Goal: Transaction & Acquisition: Purchase product/service

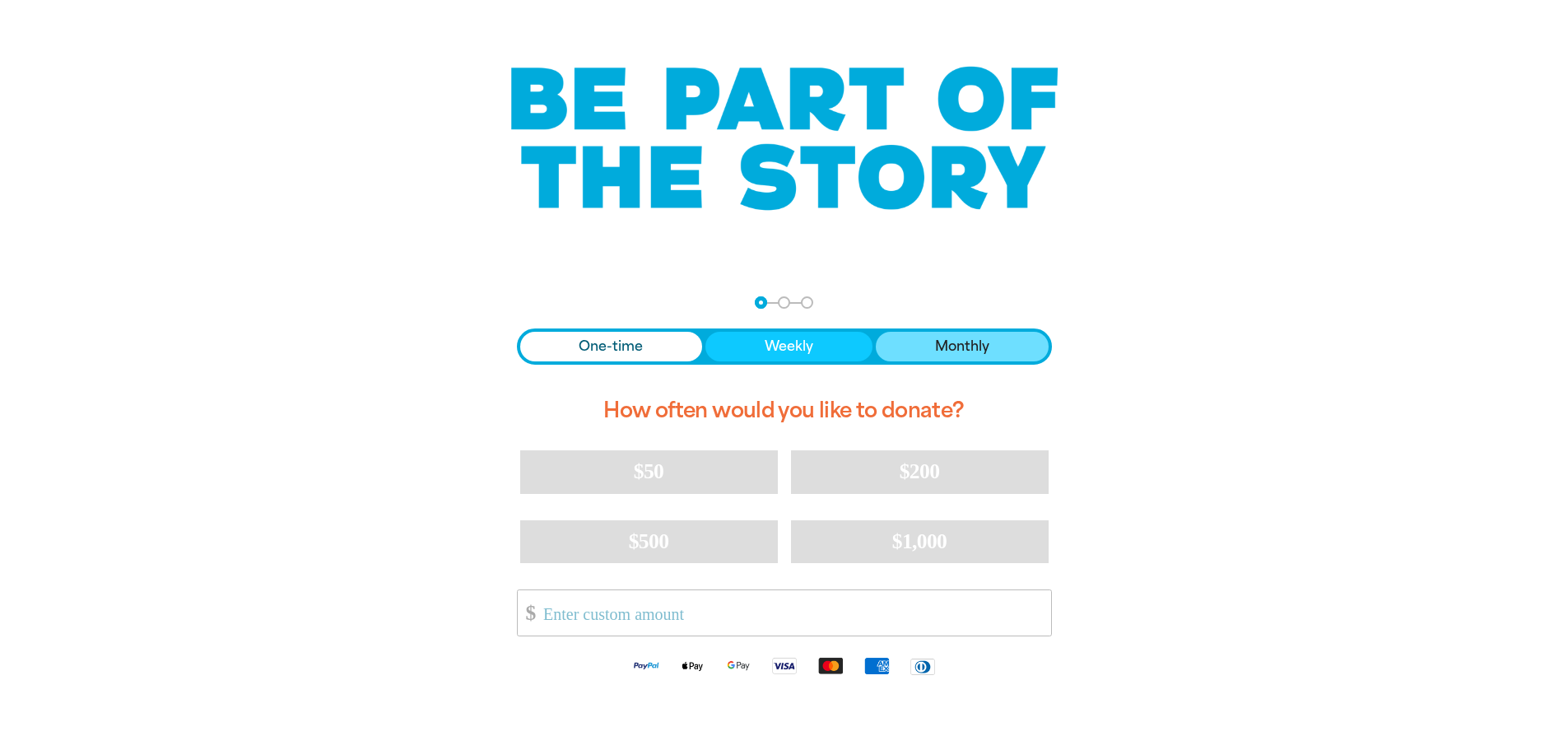
click at [960, 340] on span "Monthly" at bounding box center [962, 347] width 54 height 20
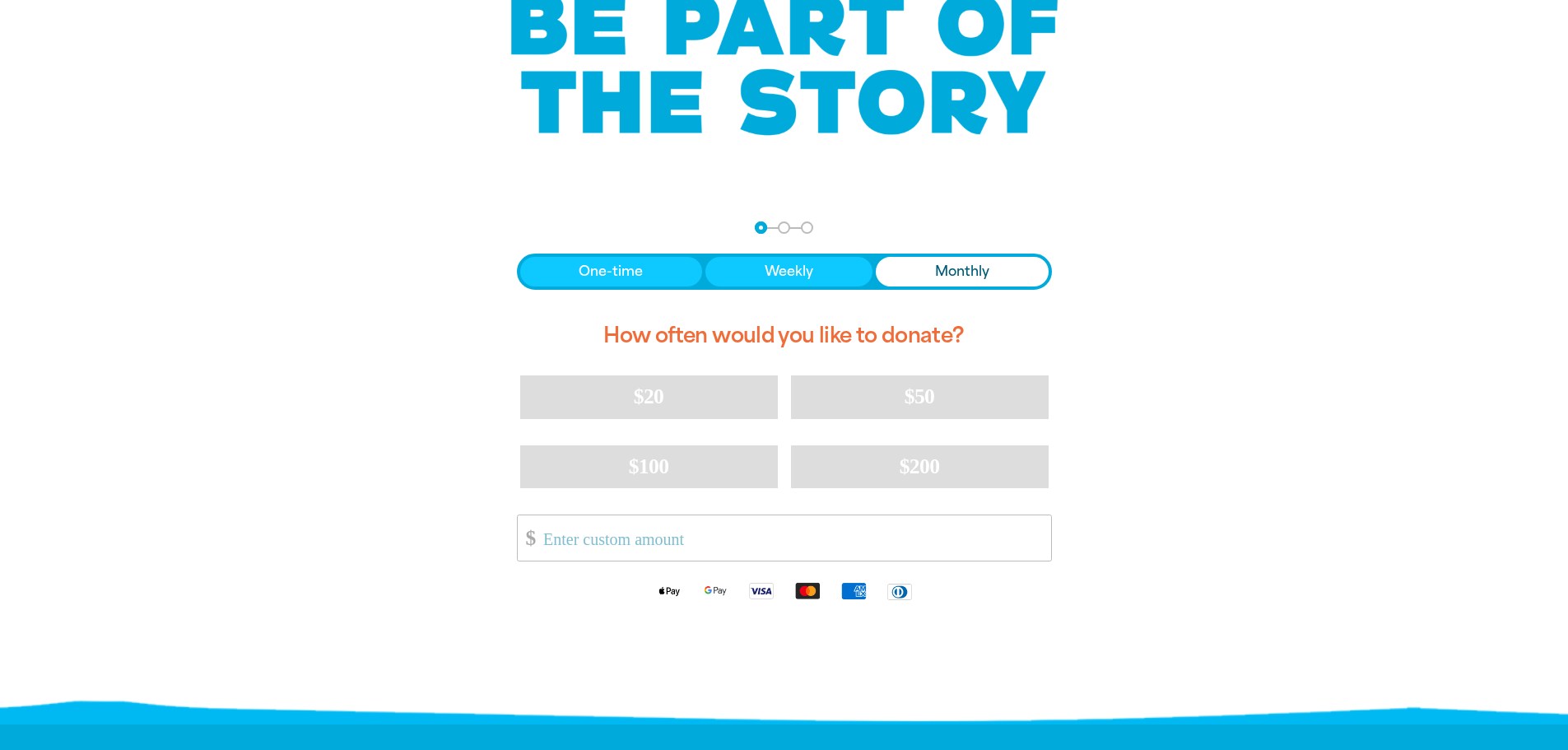
scroll to position [329, 0]
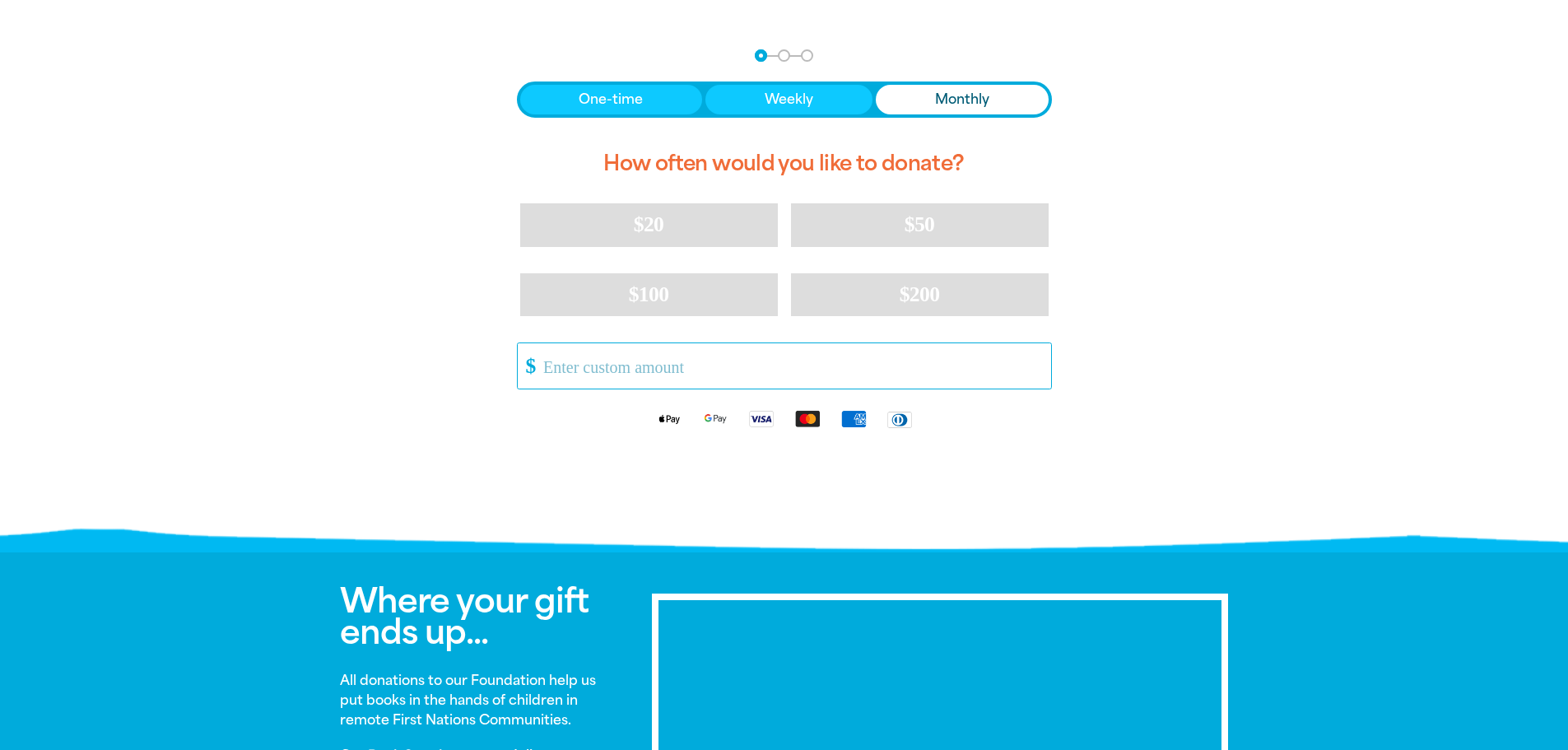
click at [963, 363] on input "Other Amount" at bounding box center [791, 366] width 518 height 45
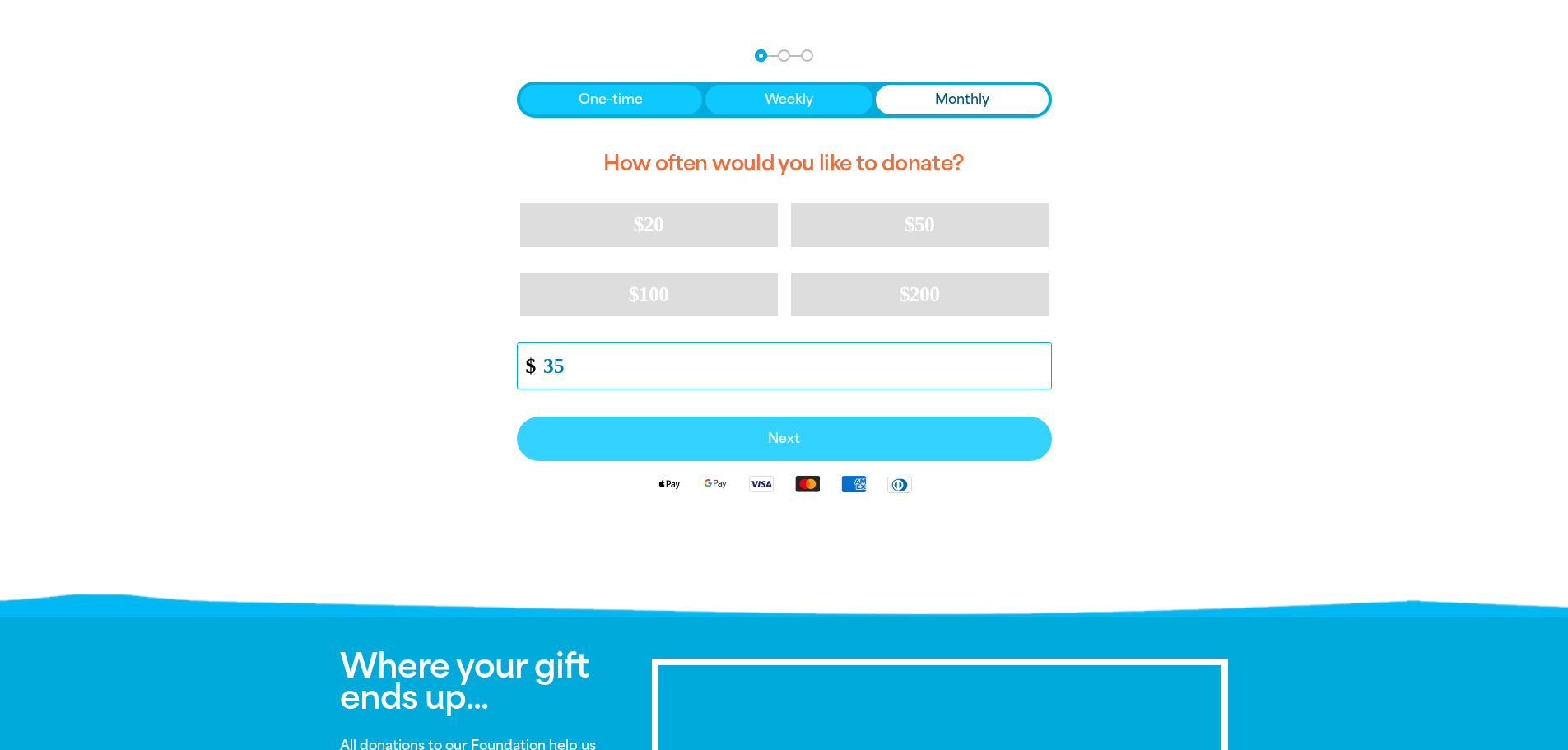
type input "35"
click at [1028, 443] on span "Next" at bounding box center [784, 439] width 498 height 13
select select "AU"
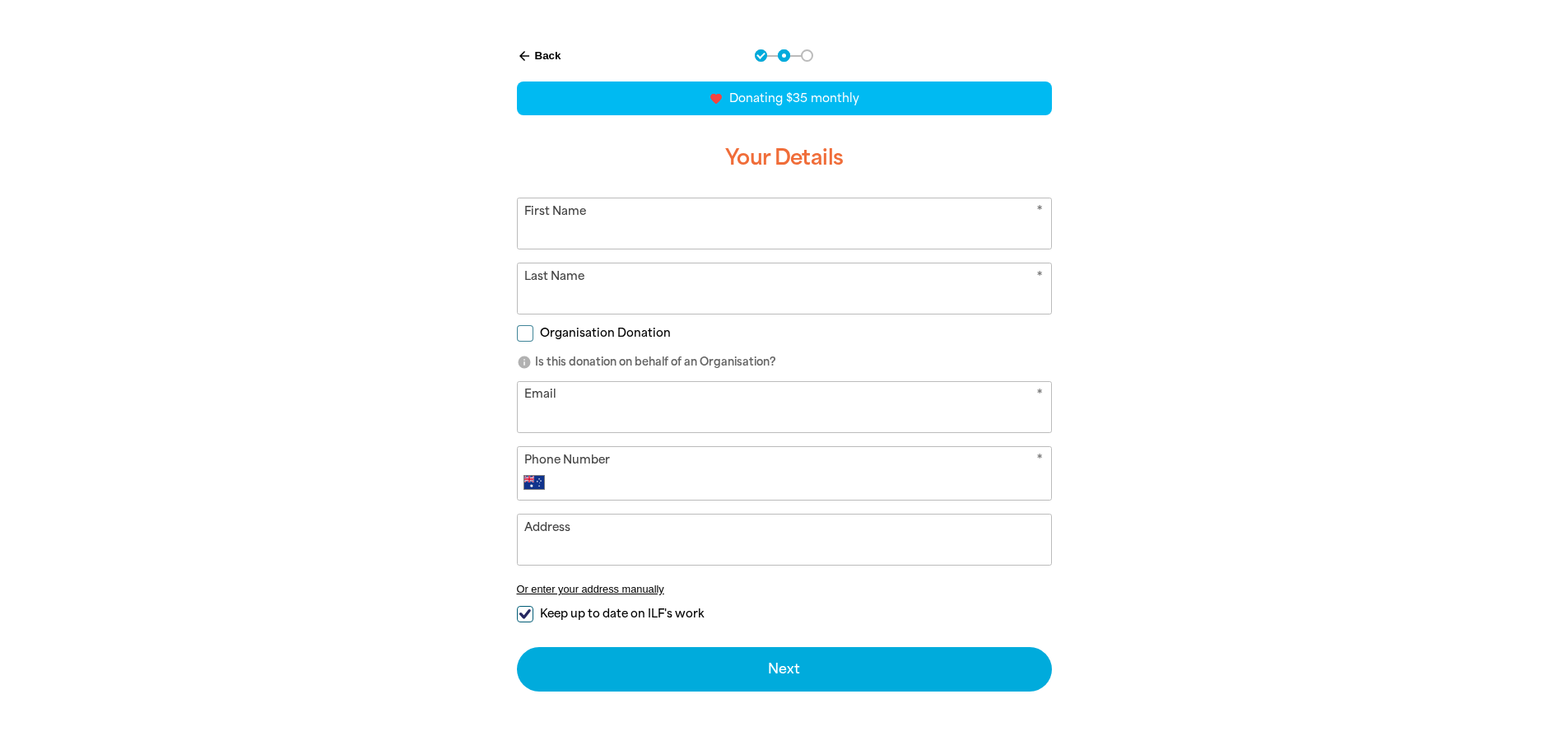
click at [833, 220] on input "First Name" at bounding box center [784, 223] width 533 height 50
type input "[PERSON_NAME]"
click at [777, 419] on input "Email" at bounding box center [784, 407] width 533 height 50
type input "h"
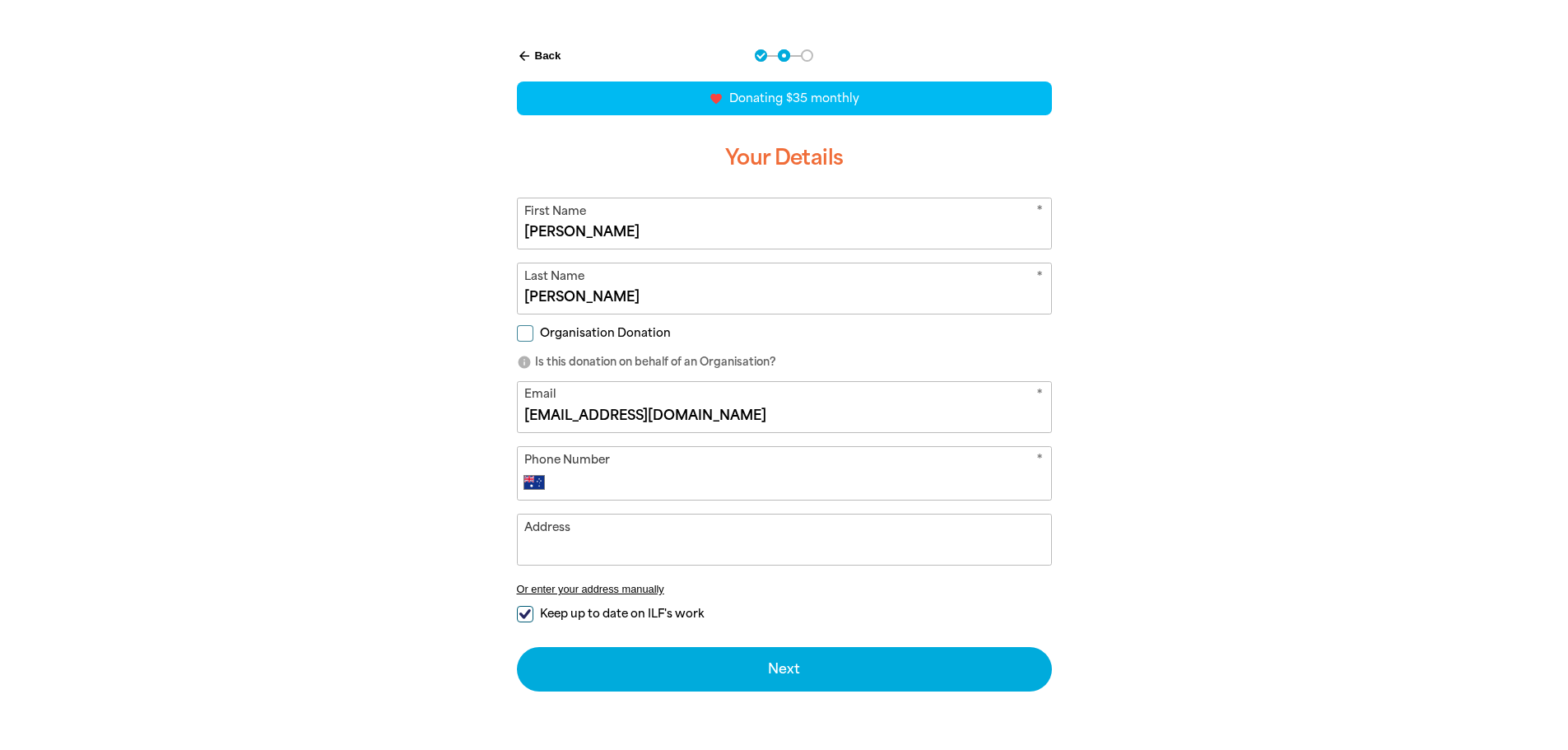
type input "[EMAIL_ADDRESS][DOMAIN_NAME]"
click at [647, 610] on span "Keep up to date on ILF's work" at bounding box center [621, 613] width 163 height 16
click at [533, 610] on input "Keep up to date on ILF's work" at bounding box center [525, 614] width 17 height 17
checkbox input "false"
click at [691, 480] on input "Phone Number" at bounding box center [800, 483] width 486 height 20
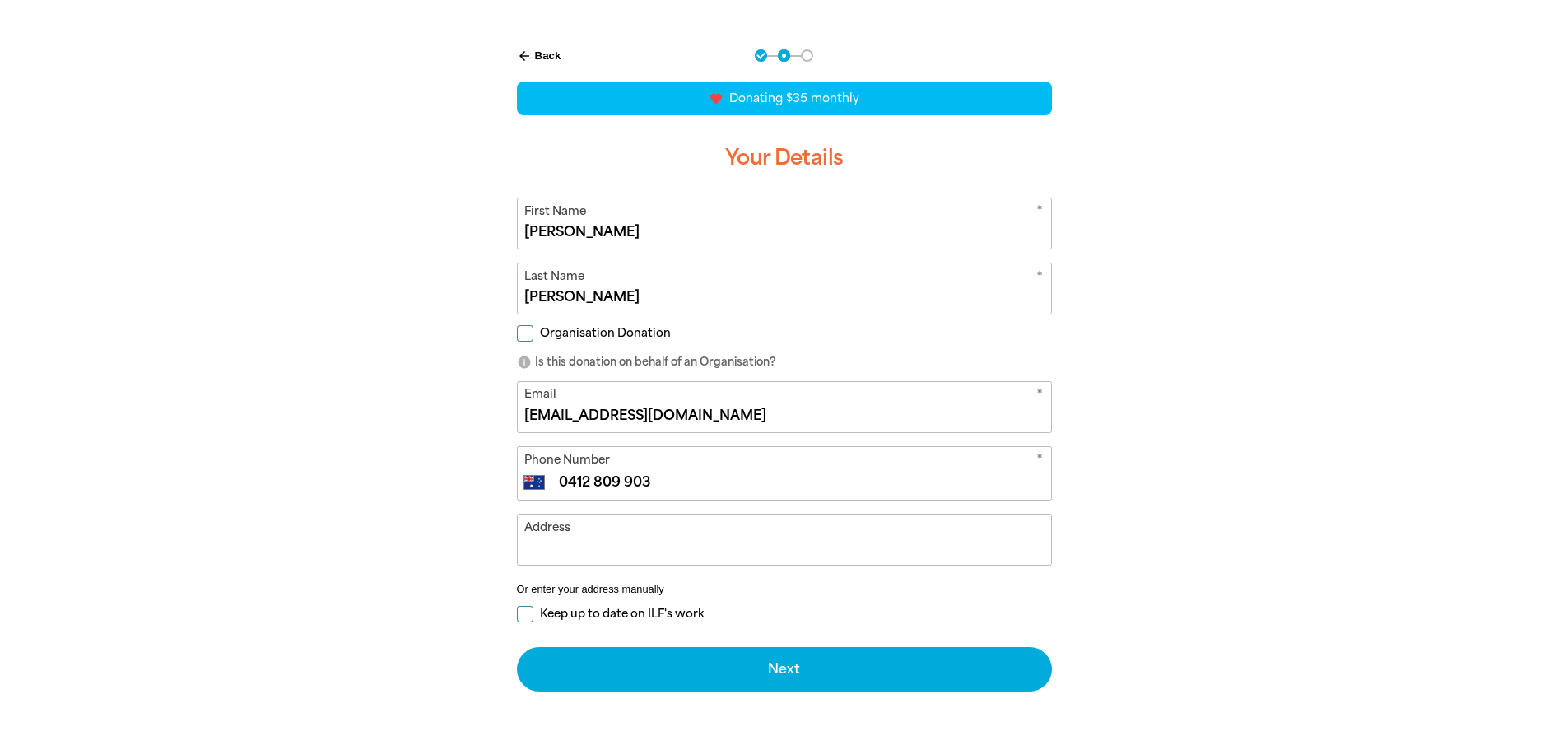
type input "0412 809 903"
click at [669, 542] on input "Address" at bounding box center [784, 539] width 533 height 50
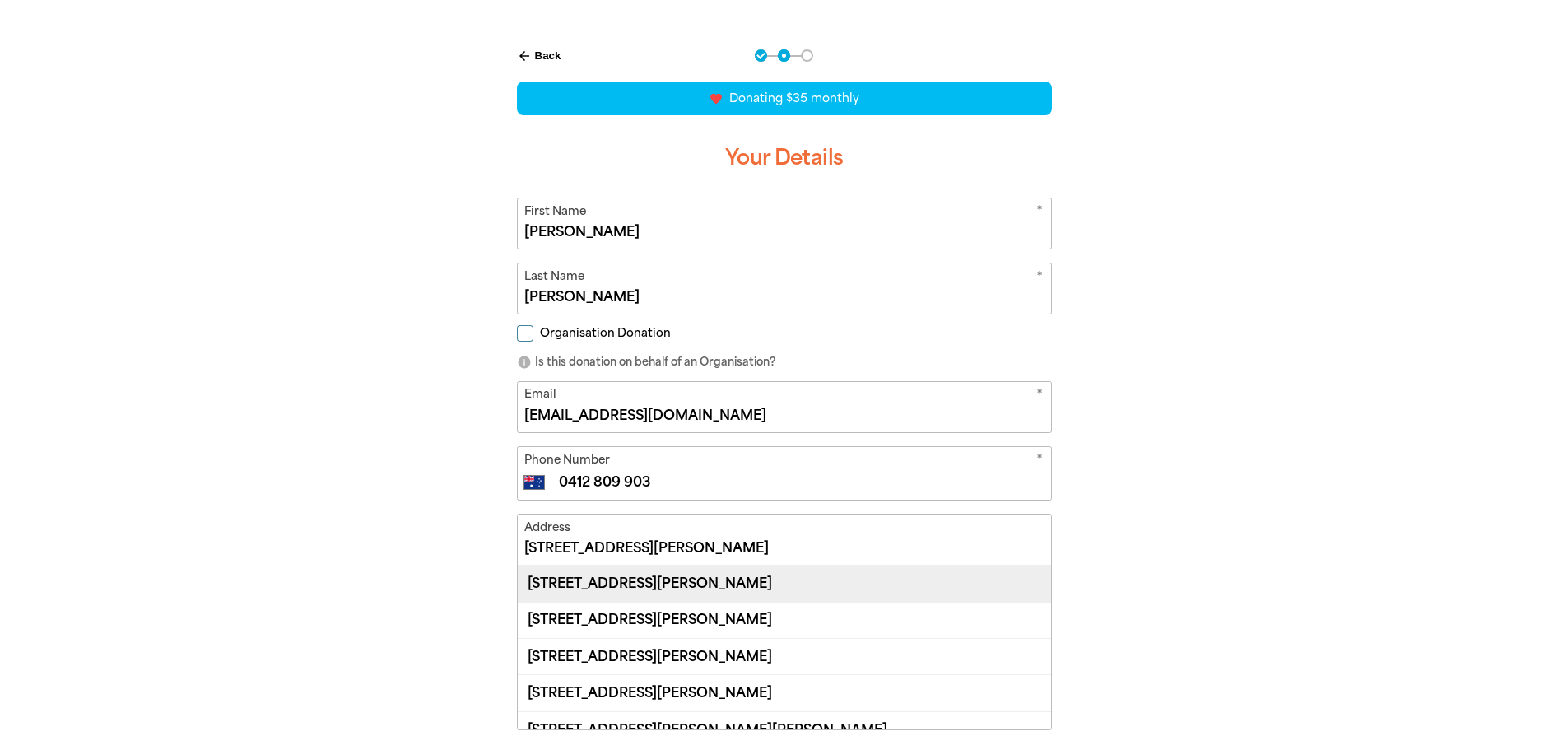
click at [706, 587] on div "[STREET_ADDRESS][PERSON_NAME]" at bounding box center [784, 583] width 533 height 35
type input "[STREET_ADDRESS][PERSON_NAME]"
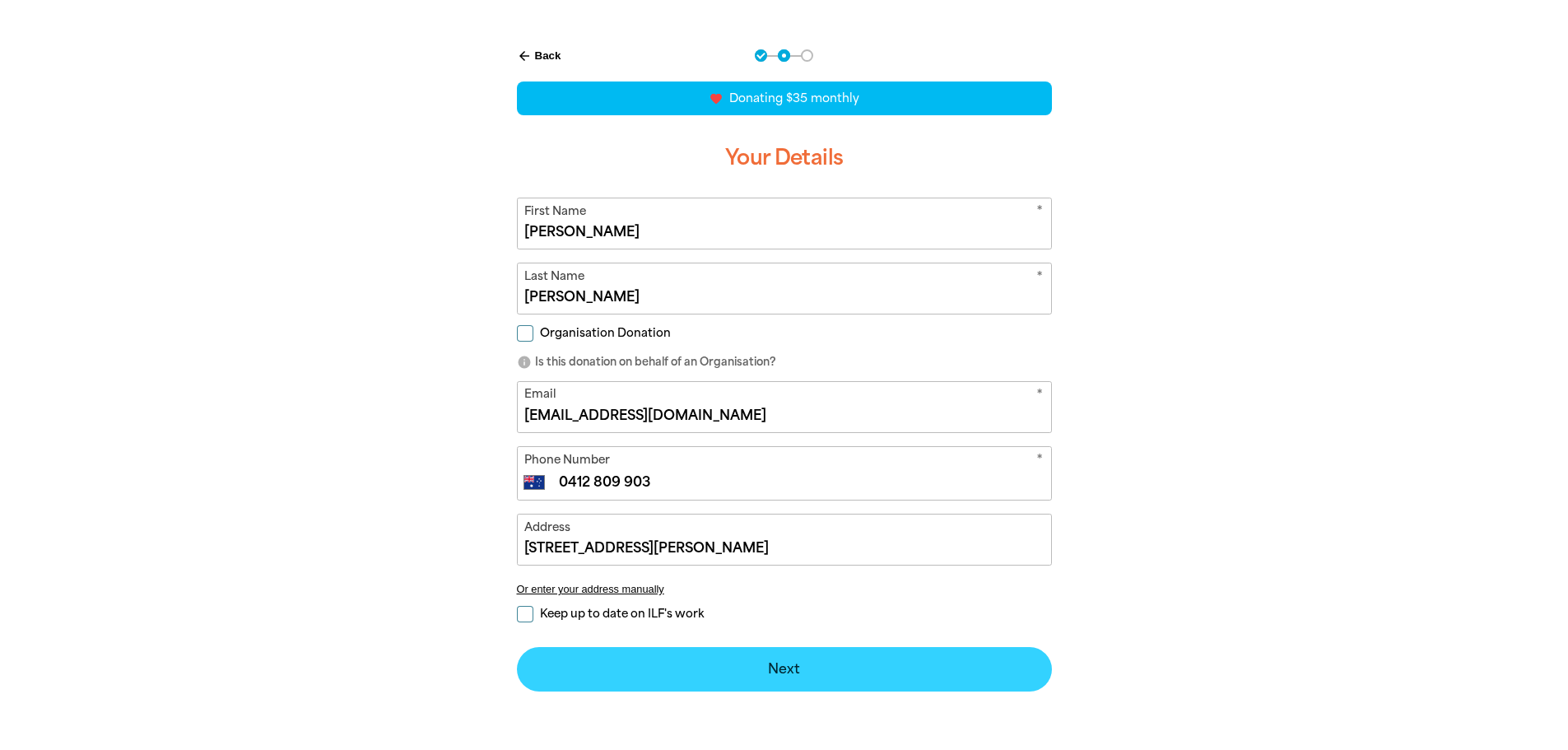
click at [753, 663] on button "Next chevron_right" at bounding box center [784, 669] width 535 height 45
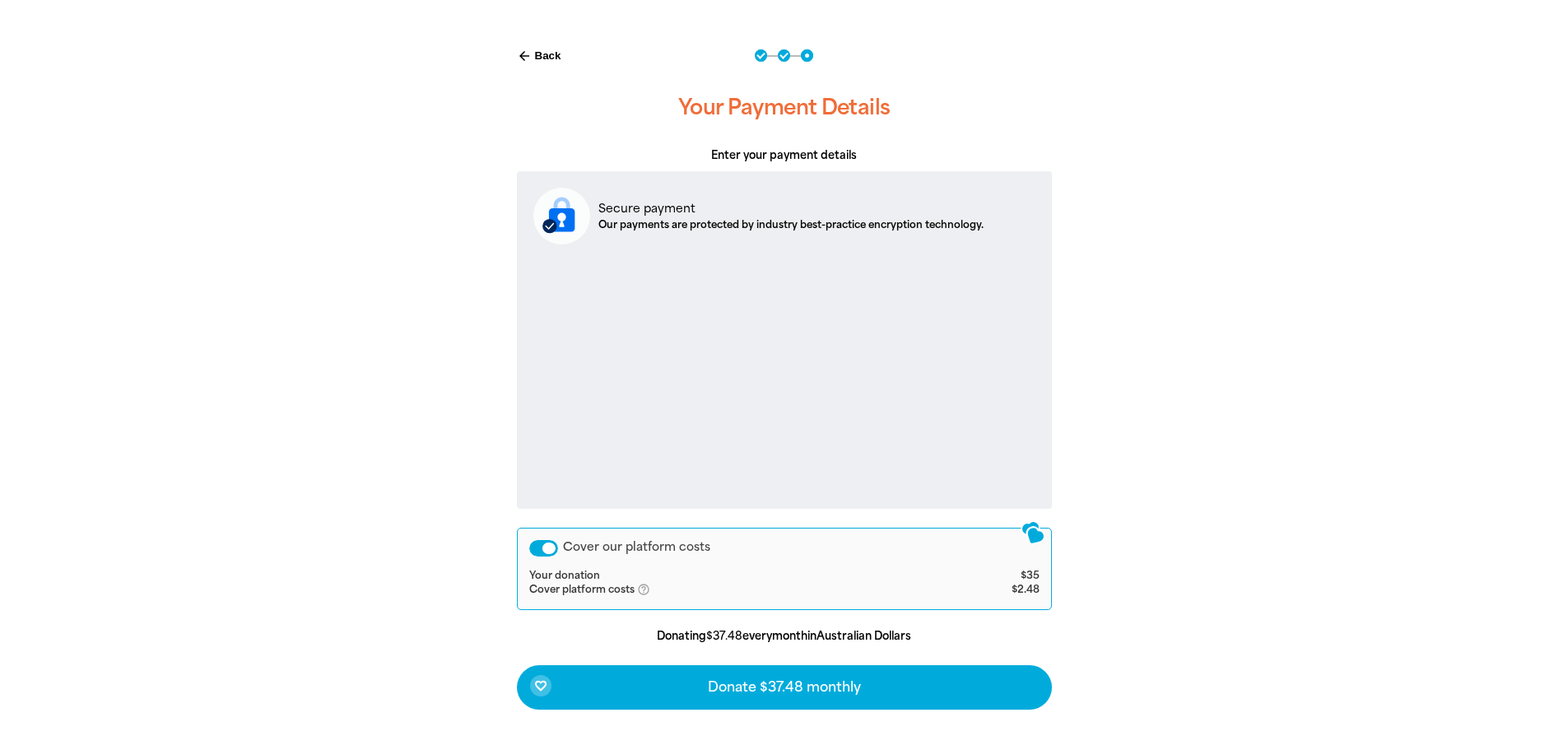
click at [1120, 607] on div "arrow_back Back Step 1 Step 2 Step 3 Your Payment Details Enter your payment de…" at bounding box center [784, 420] width 988 height 783
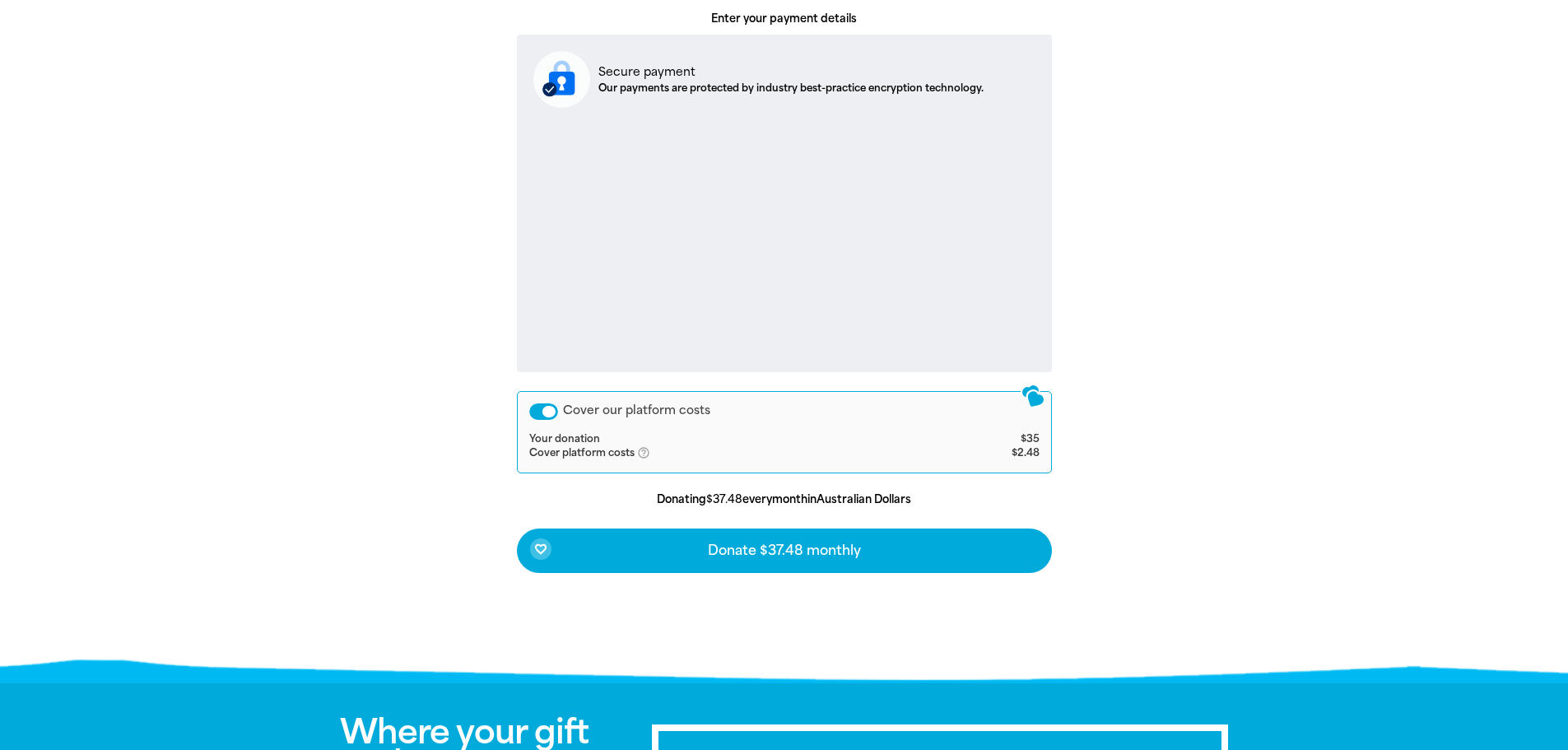
scroll to position [470, 0]
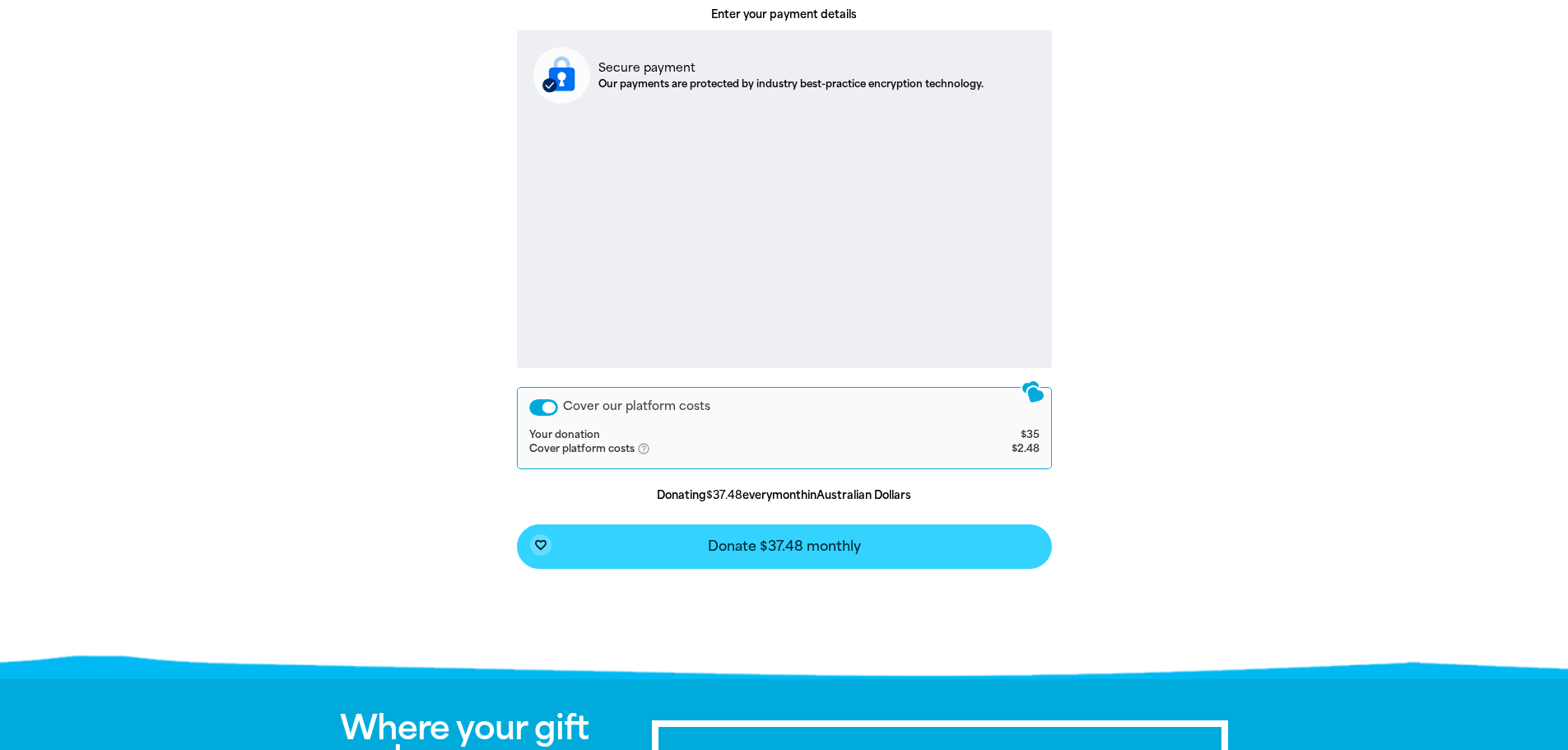
click at [839, 553] on span "Donate $37.48 monthly" at bounding box center [785, 546] width 153 height 13
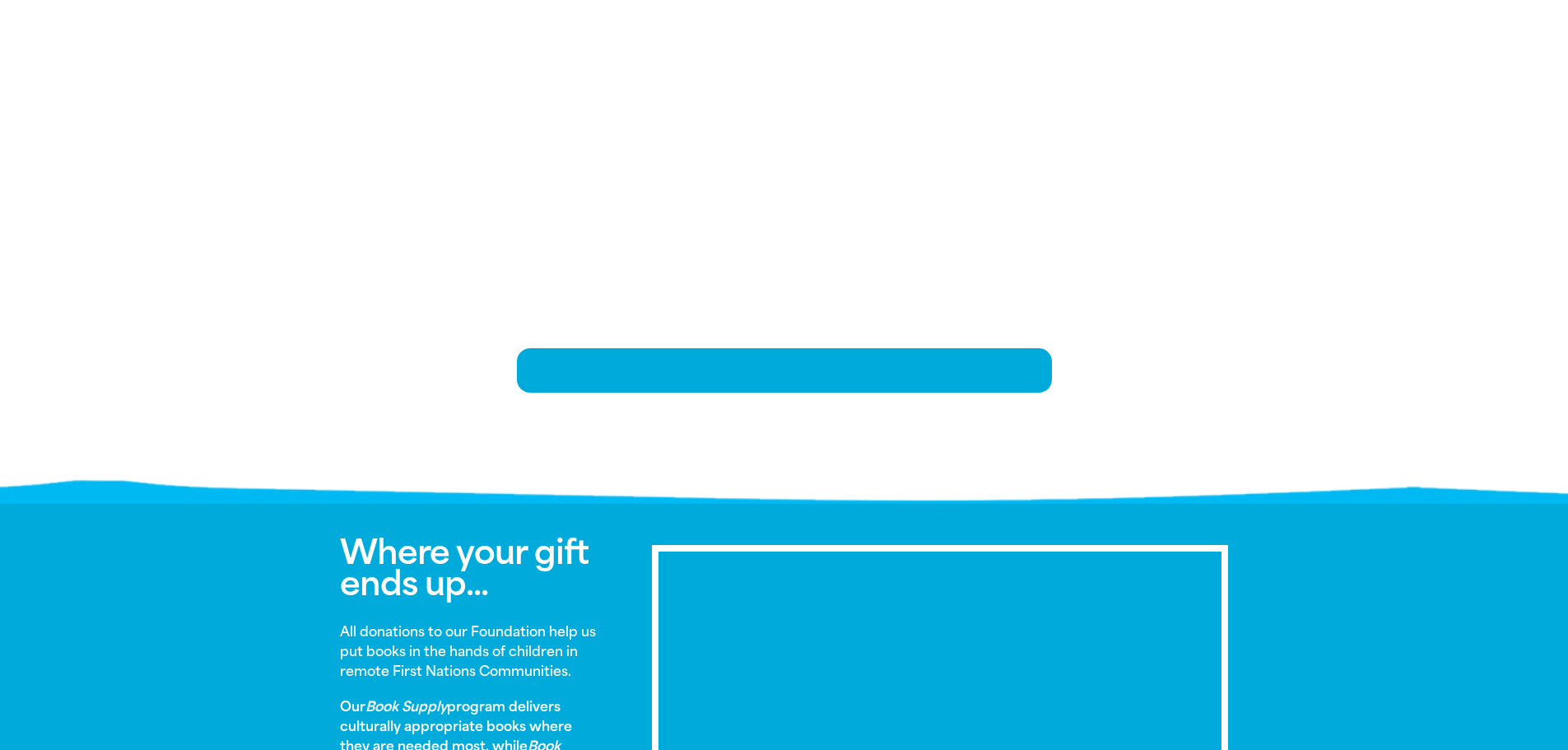
scroll to position [333, 0]
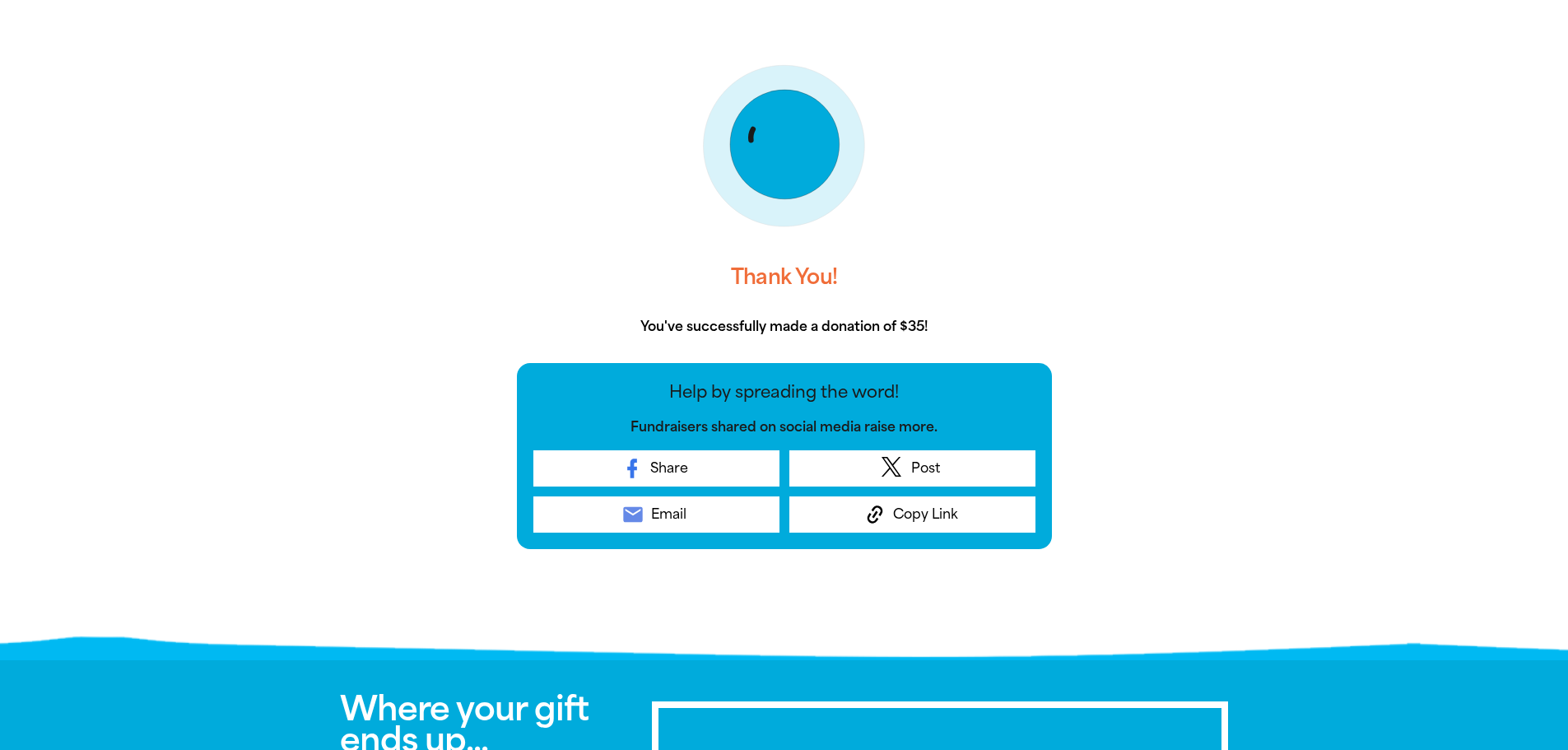
click at [444, 433] on div "Thank You! You've successfully made a donation of $35! Help by spreading the wo…" at bounding box center [784, 338] width 988 height 627
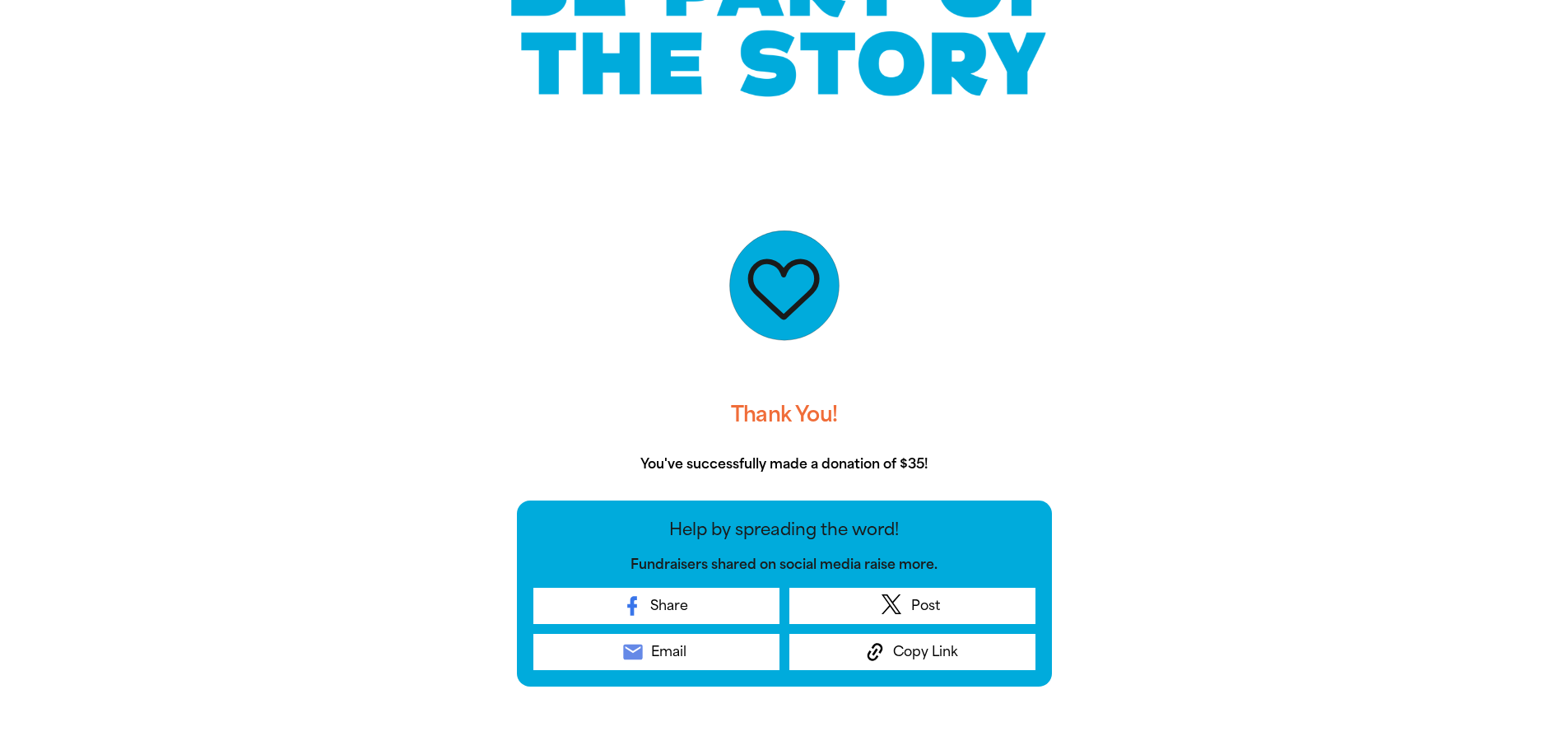
scroll to position [0, 0]
